Goal: Transaction & Acquisition: Purchase product/service

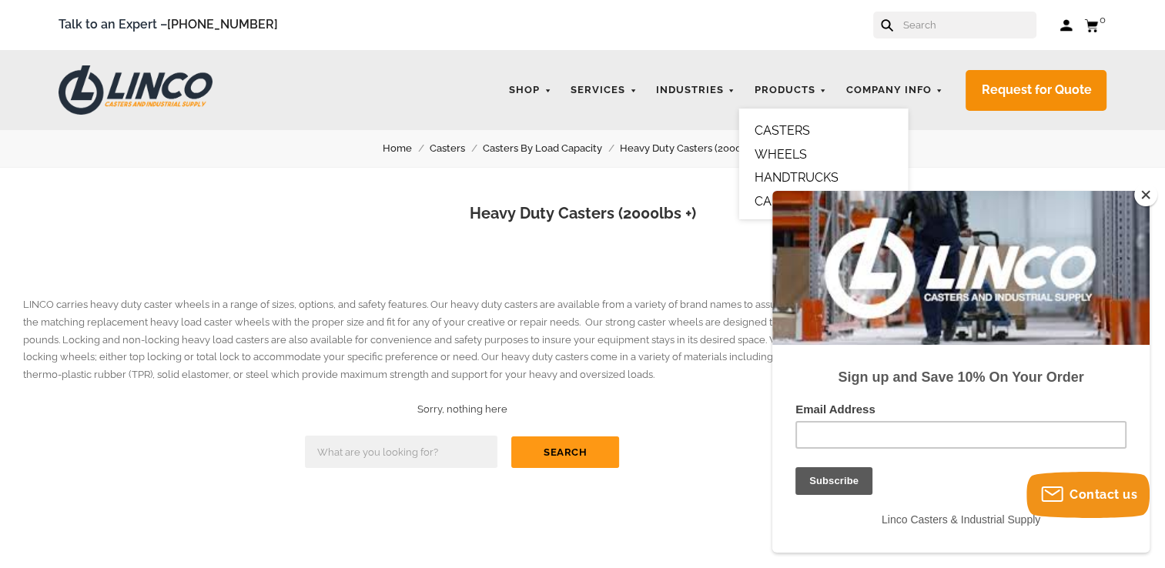
click at [780, 149] on link "WHEELS" at bounding box center [780, 154] width 52 height 15
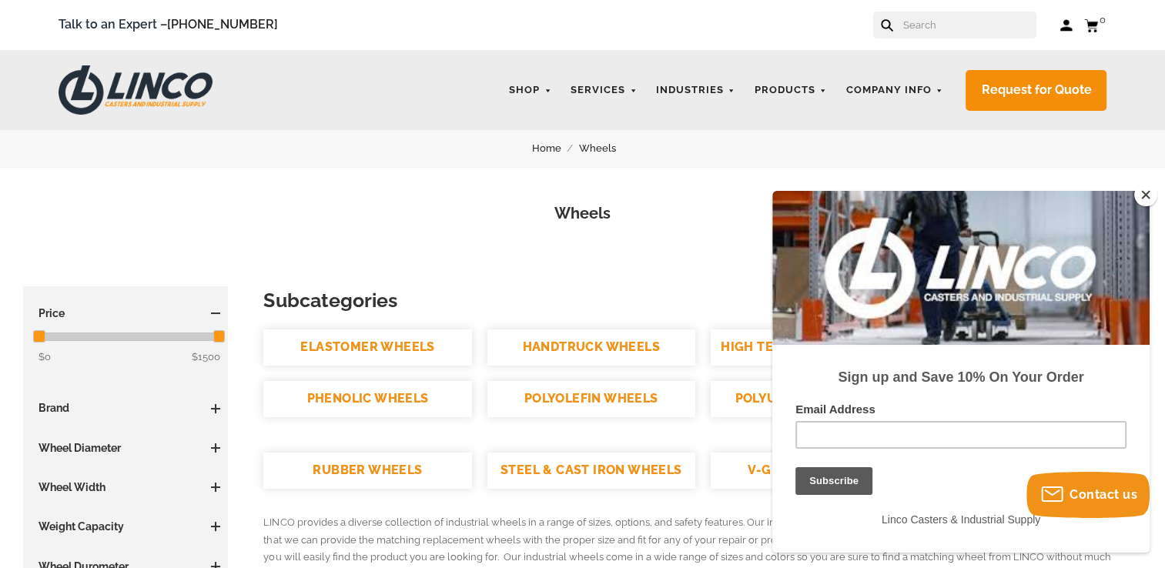
click at [1139, 193] on button "Close" at bounding box center [1145, 194] width 23 height 23
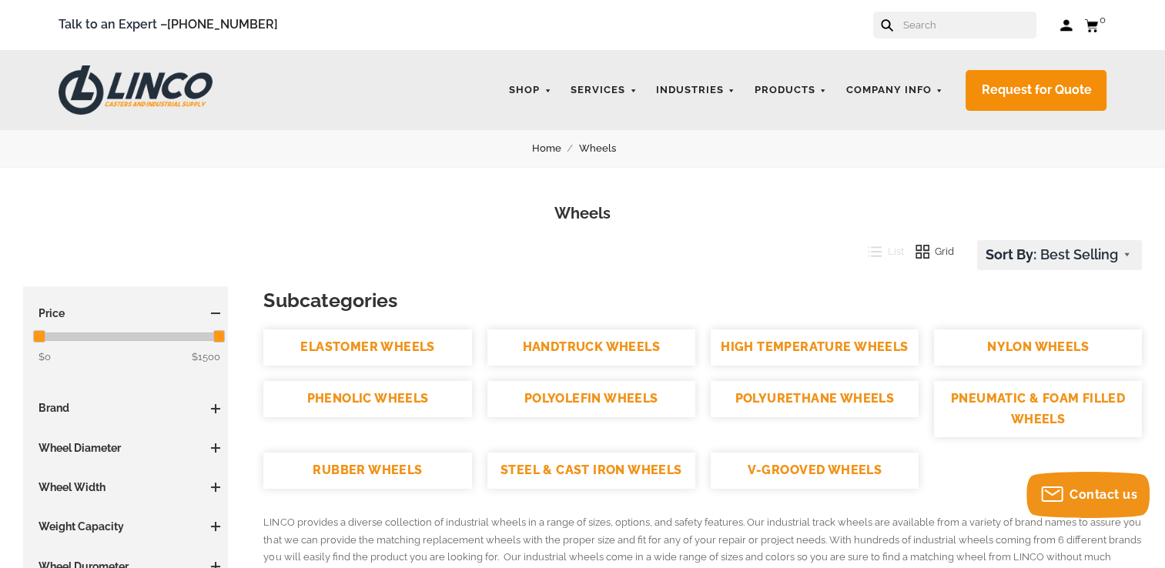
click at [751, 389] on link "POLYURETHANE WHEELS" at bounding box center [814, 399] width 208 height 36
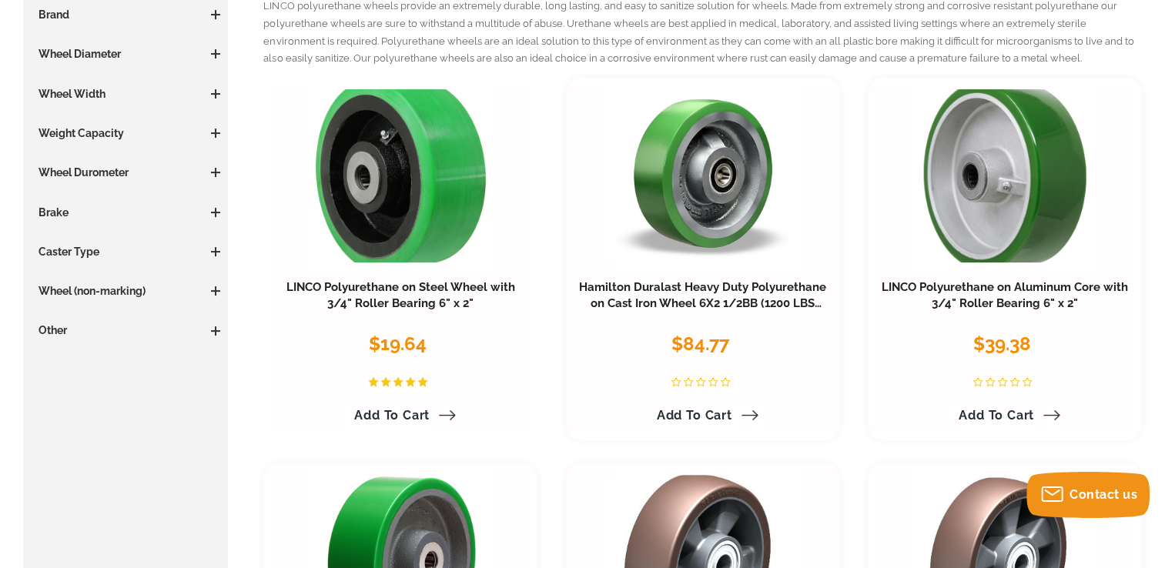
scroll to position [308, 0]
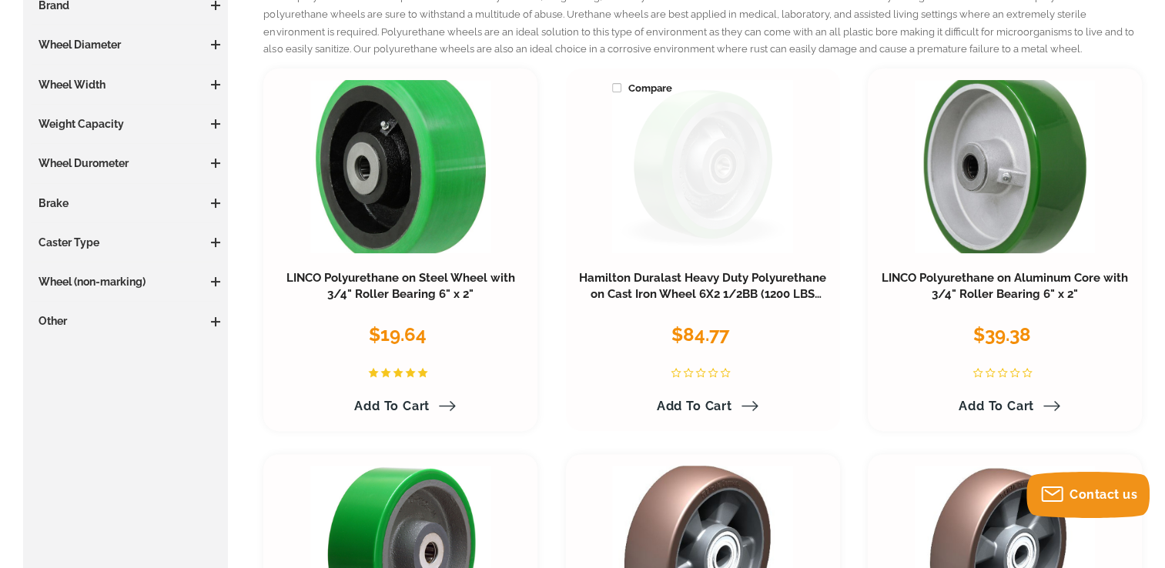
click at [707, 178] on link at bounding box center [702, 166] width 180 height 173
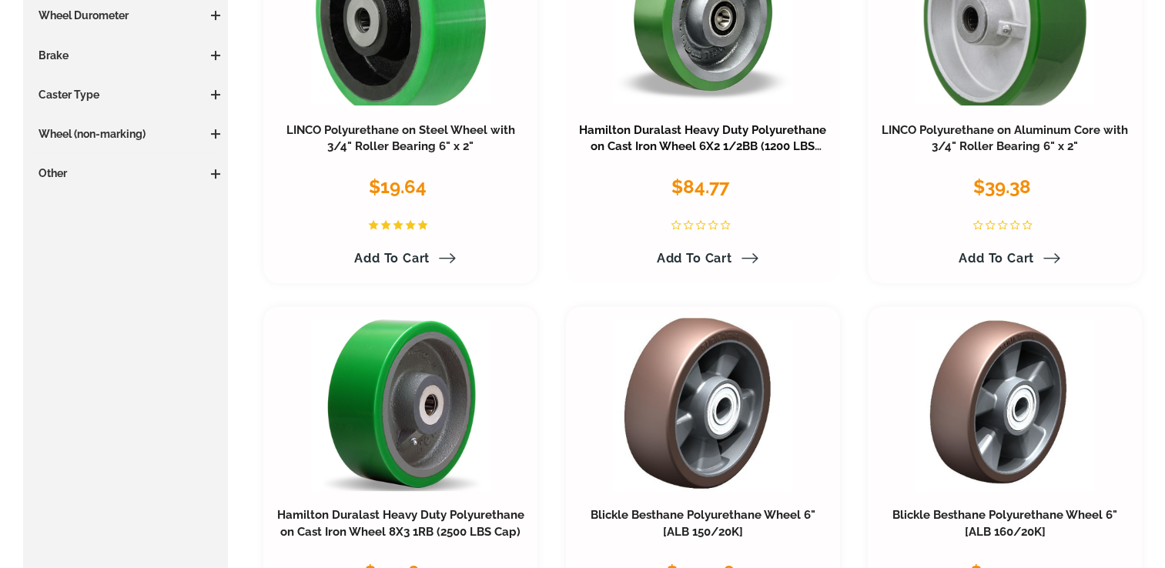
scroll to position [460, 0]
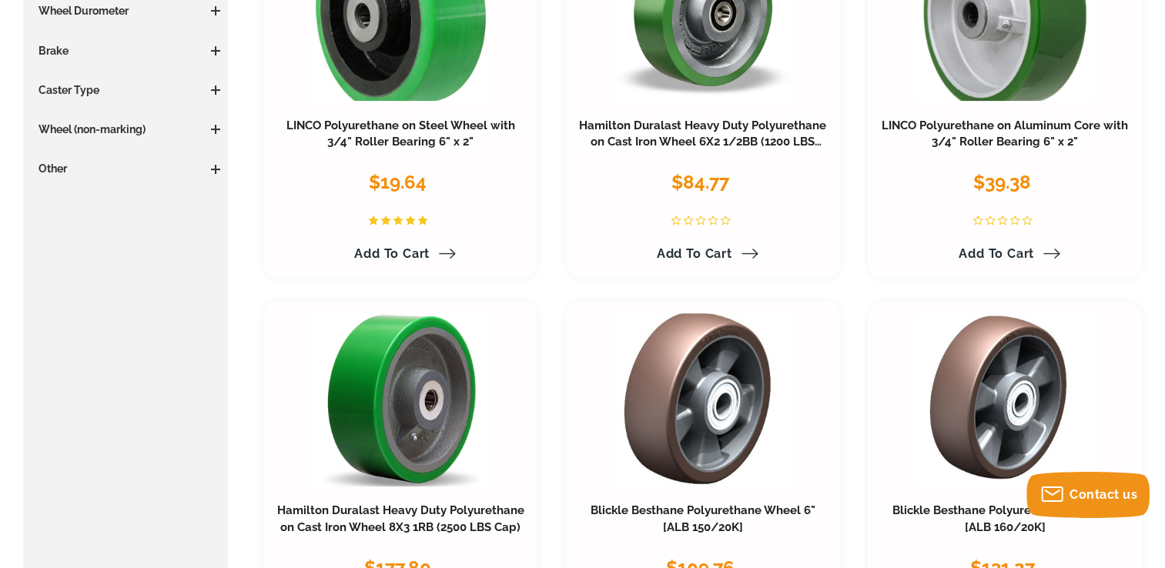
click at [215, 46] on span at bounding box center [216, 50] width 2 height 9
click at [216, 50] on span at bounding box center [215, 51] width 9 height 2
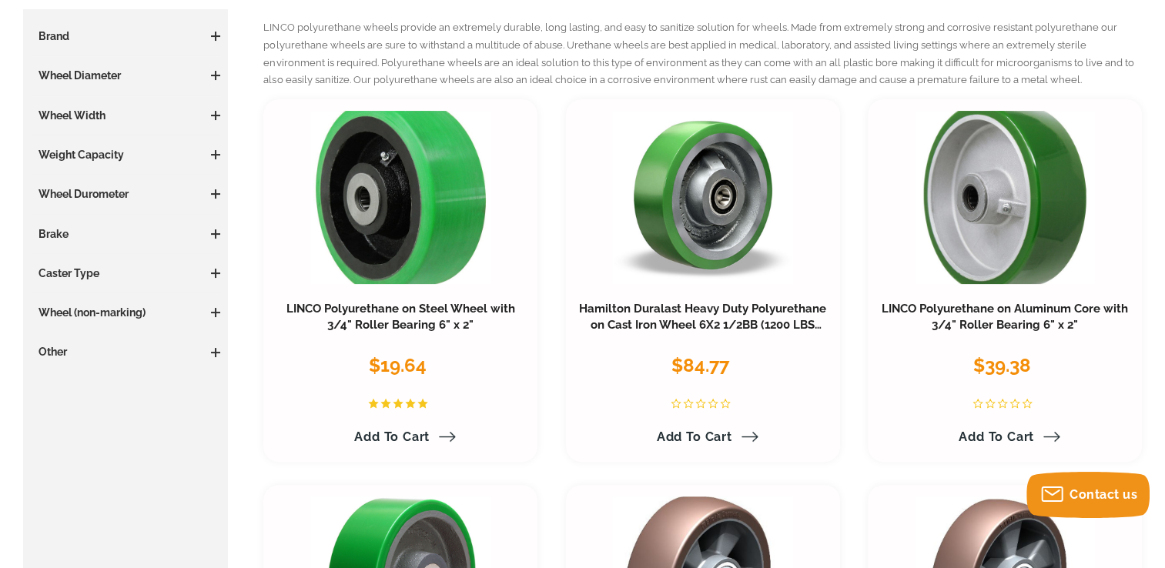
scroll to position [308, 0]
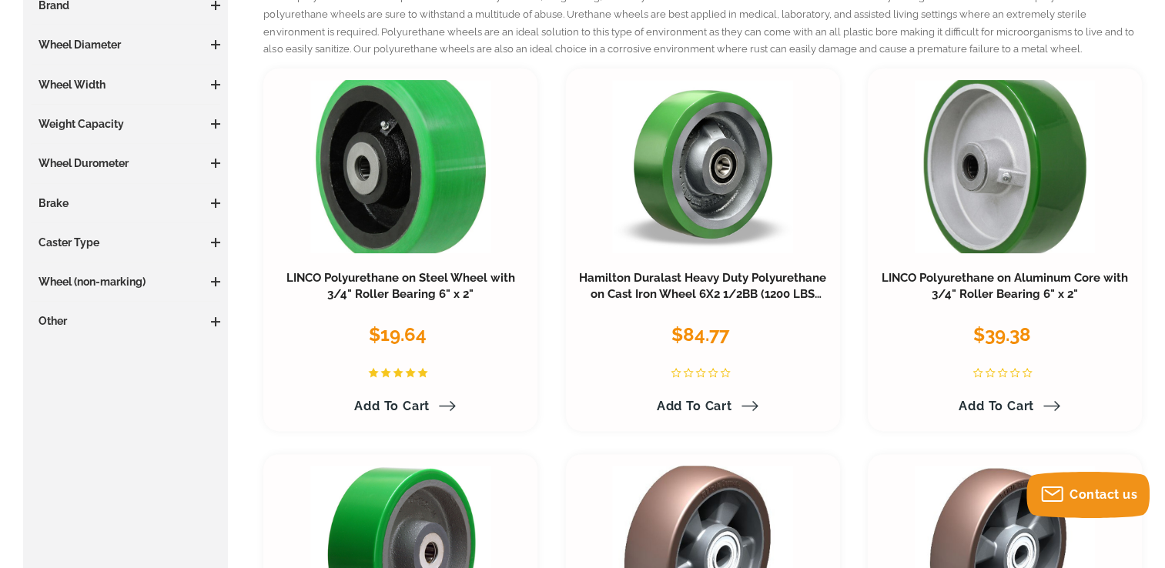
click at [142, 202] on h3 "Brake" at bounding box center [125, 203] width 189 height 15
click at [212, 199] on span at bounding box center [215, 203] width 9 height 9
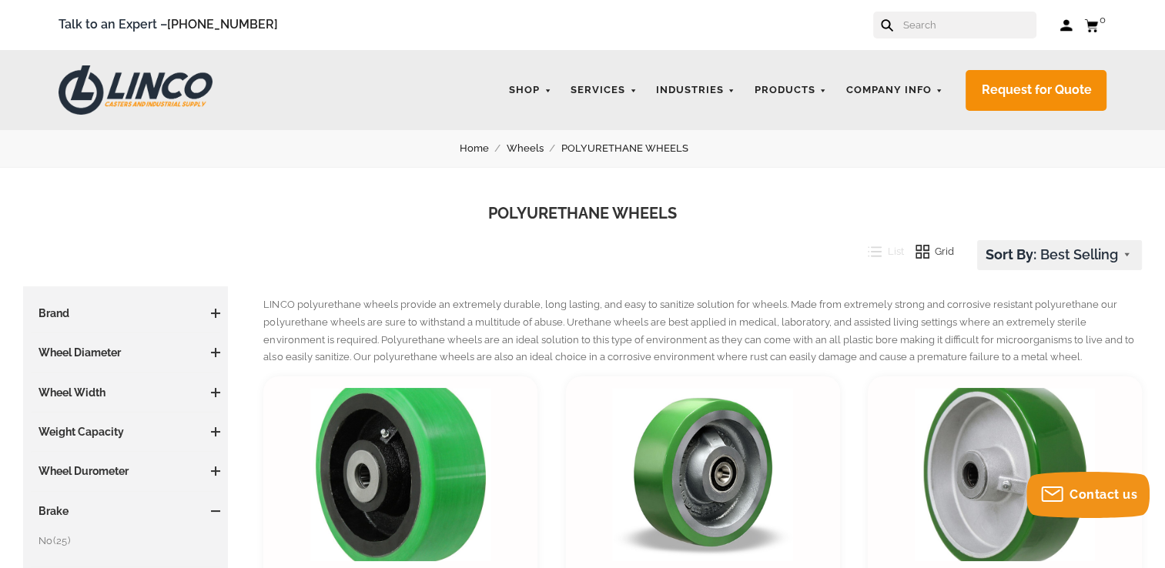
scroll to position [0, 0]
click at [777, 128] on link "CASTERS" at bounding box center [781, 130] width 55 height 15
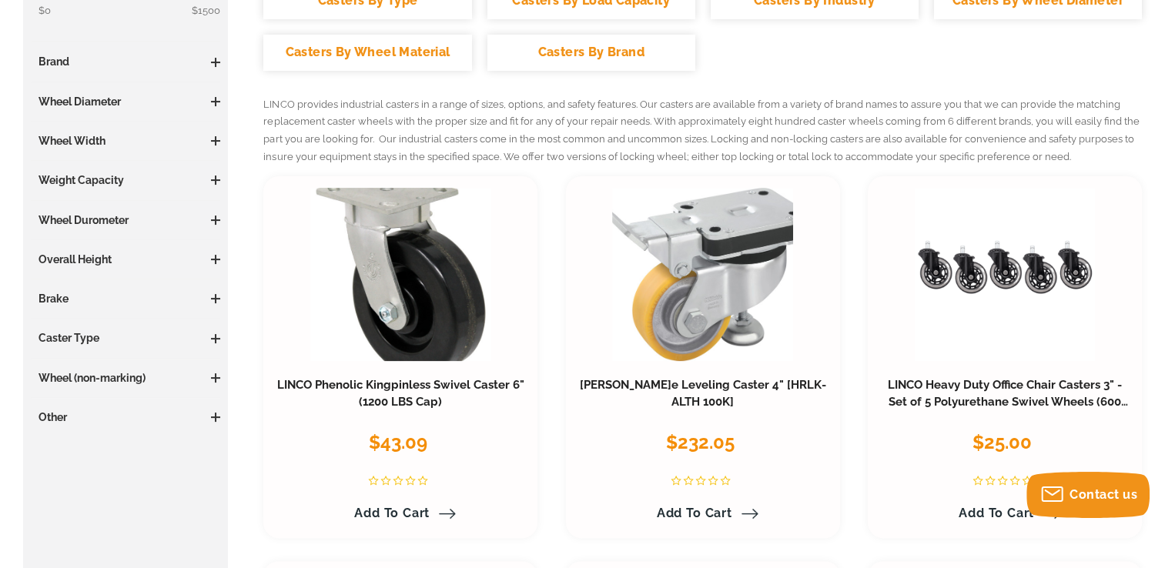
scroll to position [385, 0]
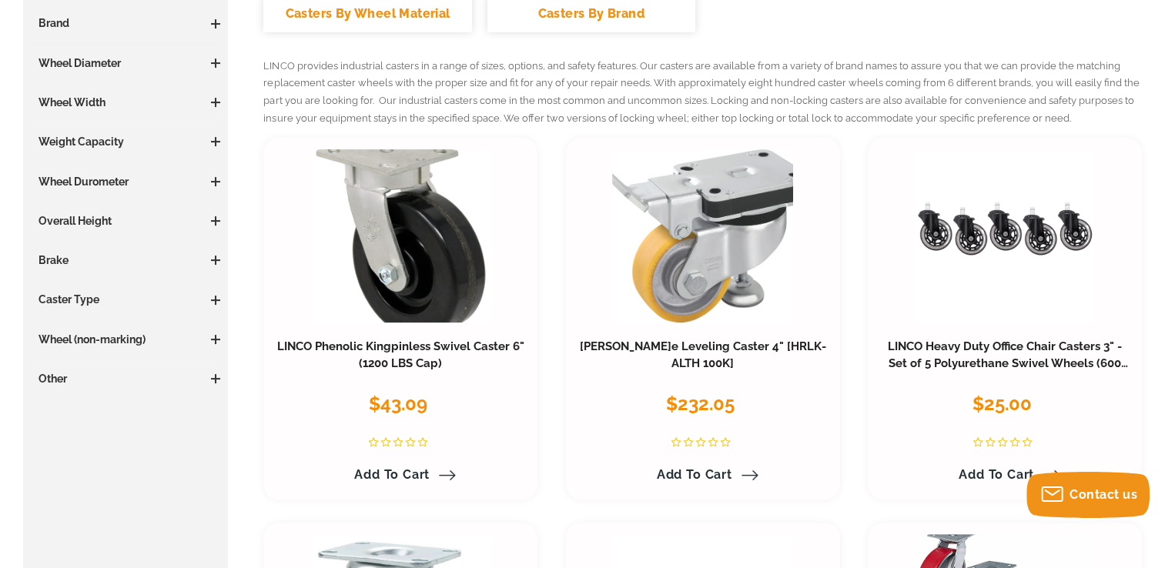
click at [211, 256] on span at bounding box center [215, 260] width 9 height 9
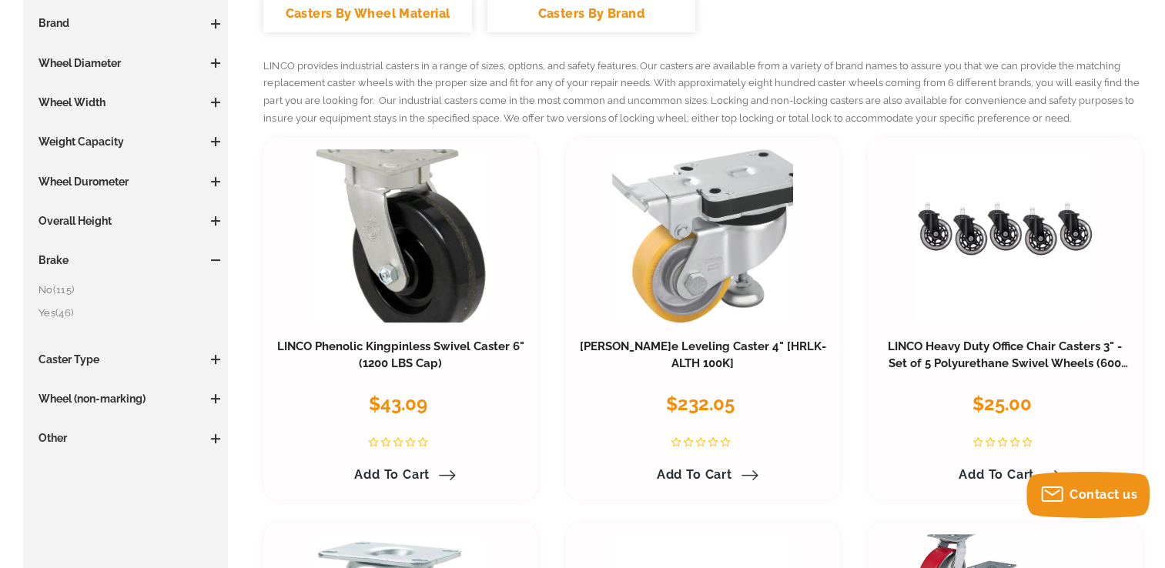
click at [49, 309] on link "Yes (46)" at bounding box center [129, 313] width 182 height 17
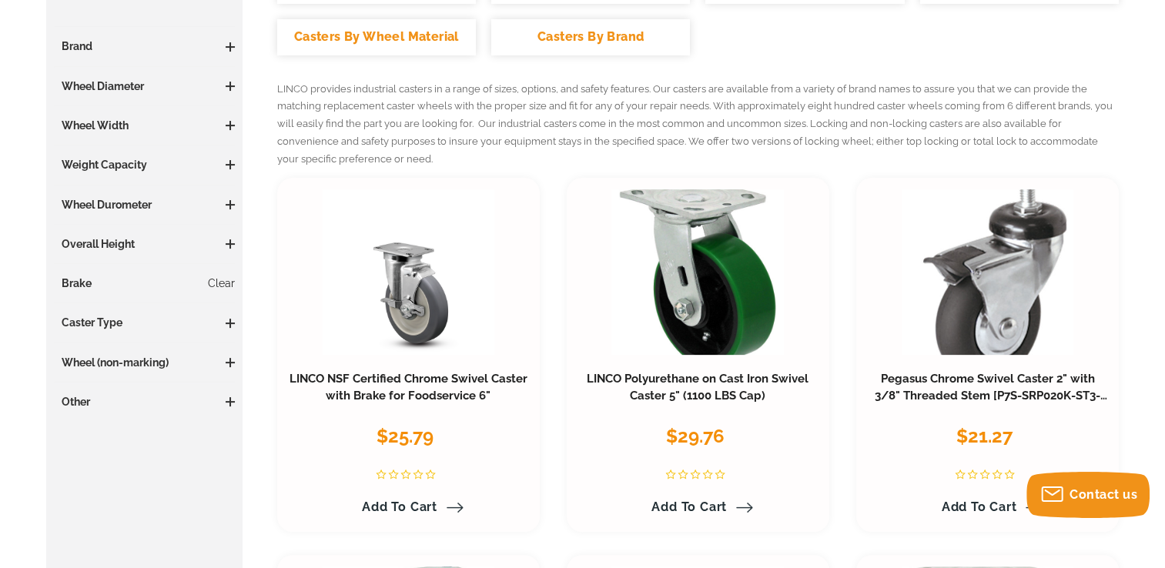
click at [148, 328] on h3 "Caster Type" at bounding box center [144, 322] width 181 height 15
click at [226, 319] on span at bounding box center [230, 323] width 9 height 9
click at [82, 374] on link "Swivel (41)" at bounding box center [148, 375] width 173 height 17
click at [228, 365] on span at bounding box center [230, 362] width 9 height 9
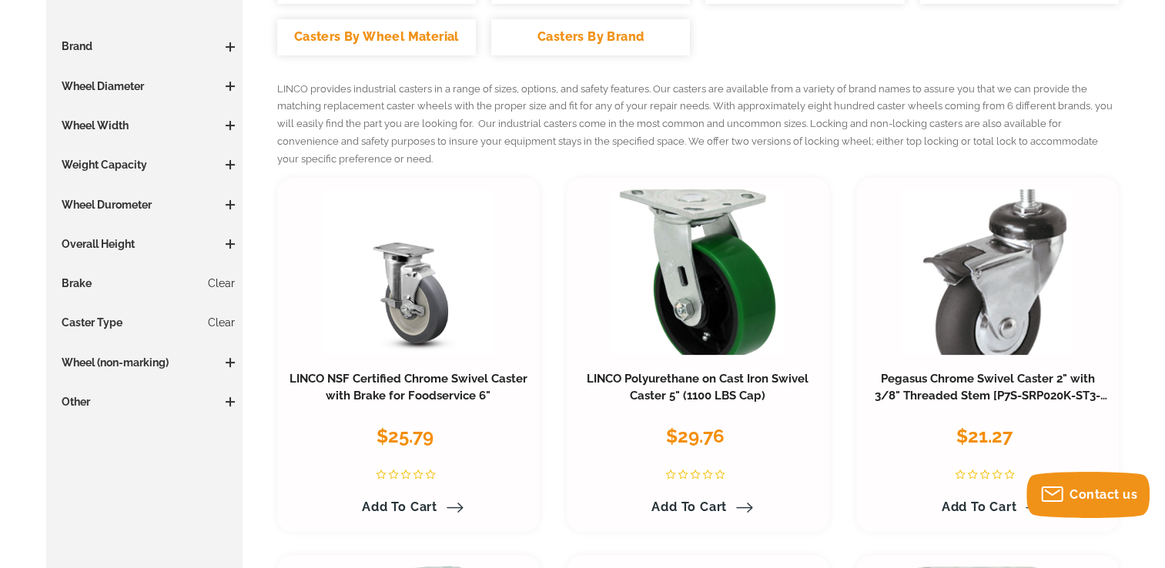
click at [228, 207] on span at bounding box center [230, 204] width 9 height 9
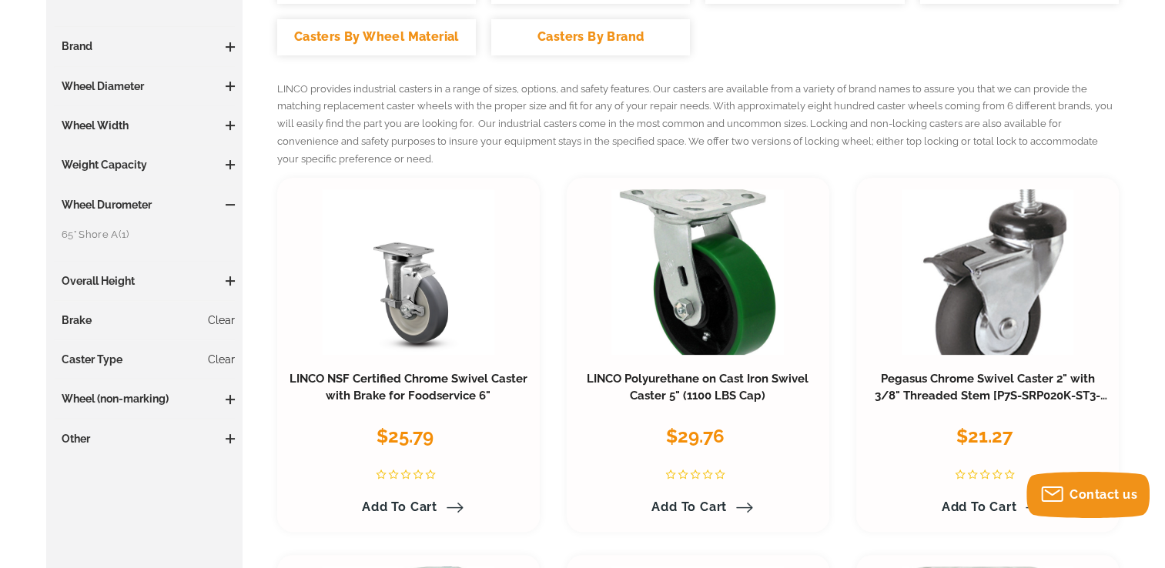
click at [228, 207] on span at bounding box center [230, 204] width 9 height 9
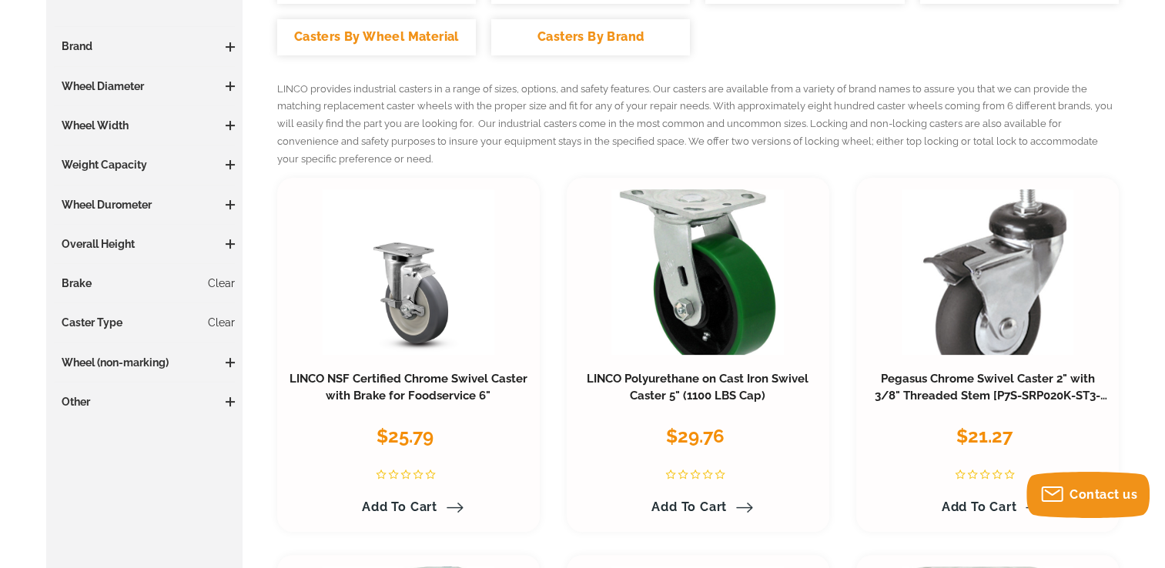
click at [226, 159] on h3 "Weight Capacity" at bounding box center [144, 164] width 181 height 15
click at [229, 161] on span at bounding box center [230, 164] width 2 height 9
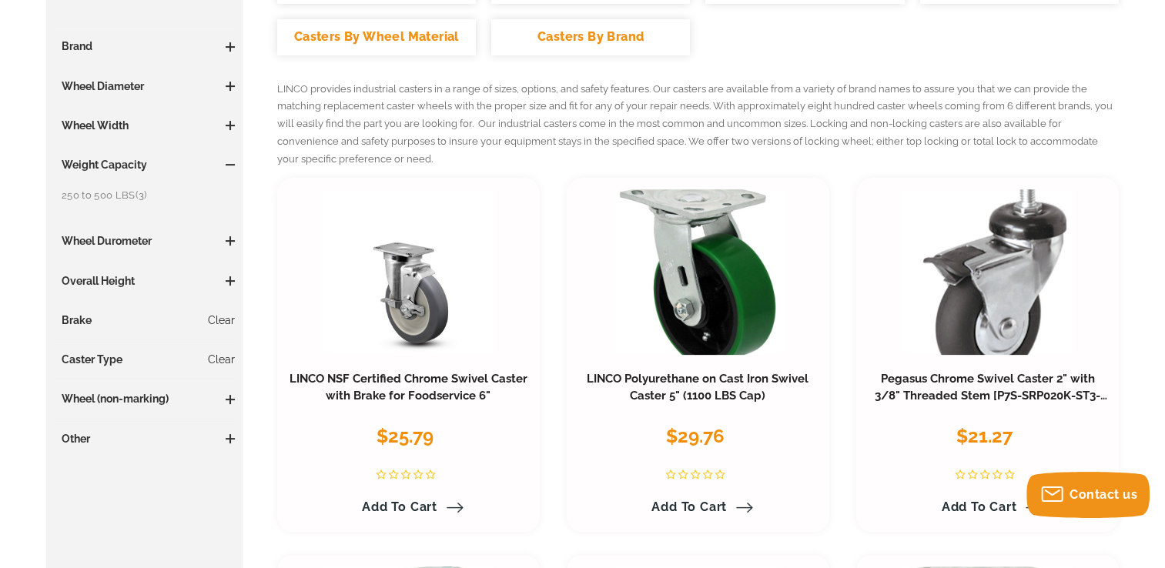
click at [229, 161] on span at bounding box center [230, 164] width 2 height 9
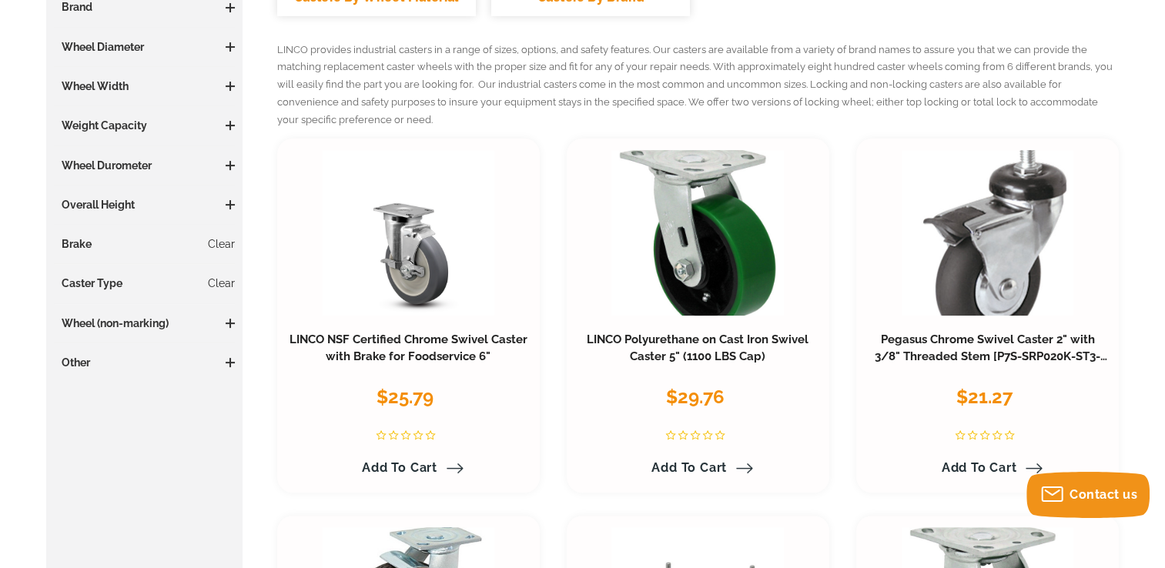
scroll to position [308, 0]
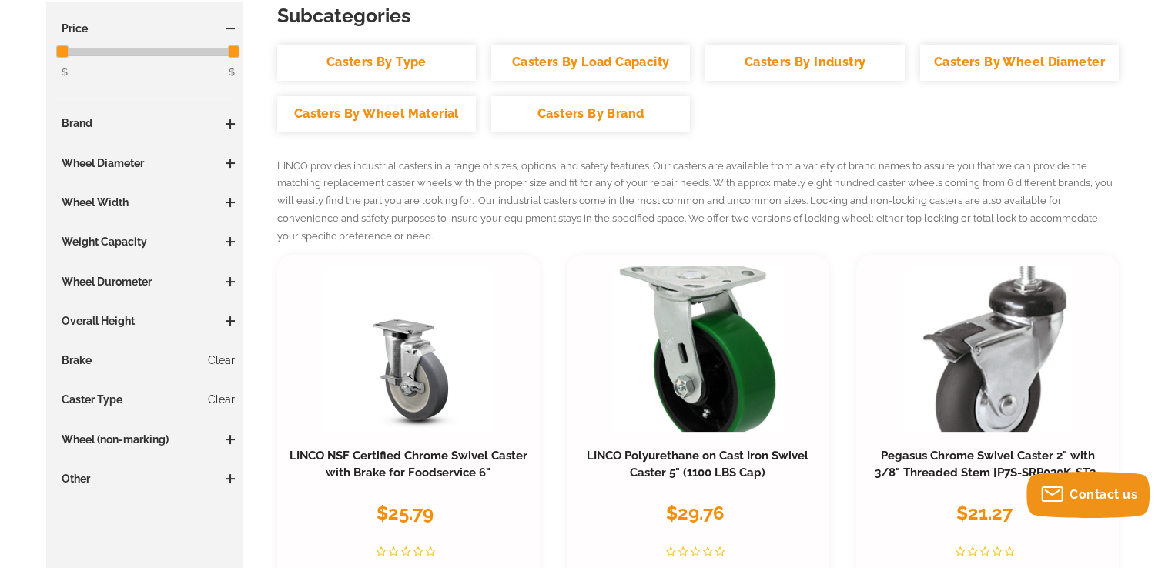
click at [79, 358] on h3 "Brake Clear" at bounding box center [144, 360] width 181 height 15
click at [95, 356] on h3 "Brake Clear" at bounding box center [144, 360] width 181 height 15
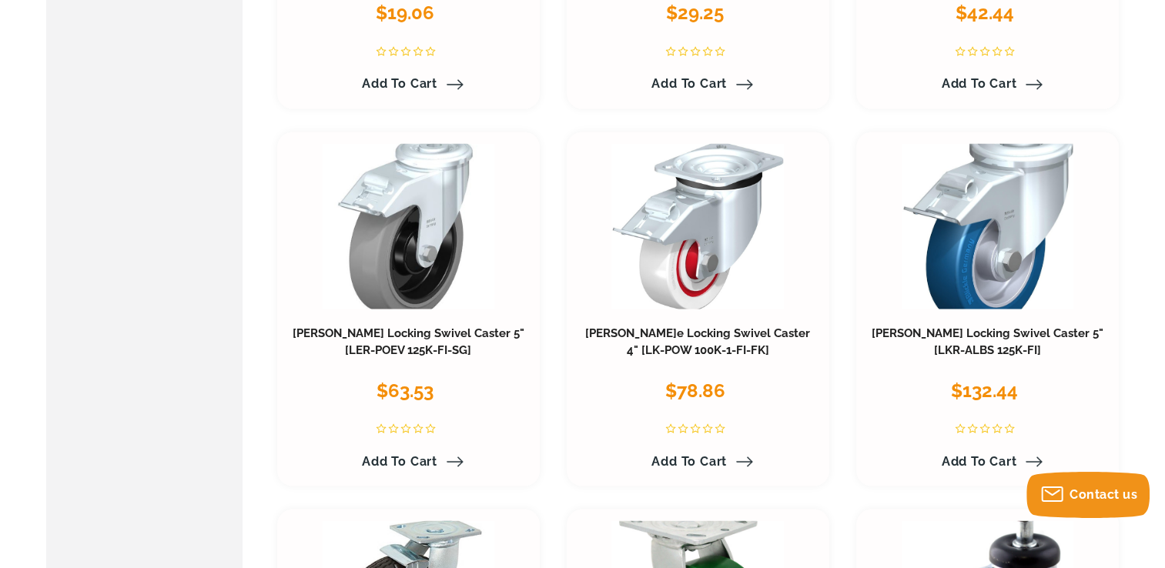
scroll to position [2771, 0]
